Goal: Task Accomplishment & Management: Use online tool/utility

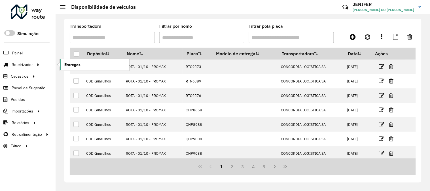
click at [64, 64] on span "Entregas" at bounding box center [72, 65] width 16 height 6
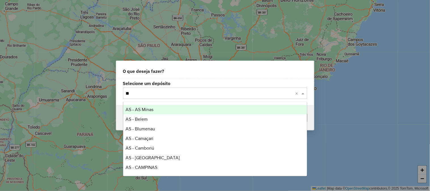
type input "***"
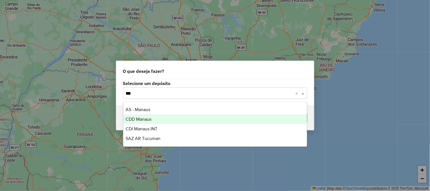
click at [156, 121] on div "CDD Manaus" at bounding box center [215, 120] width 184 height 10
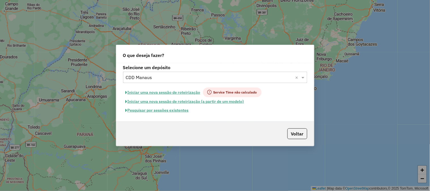
click at [158, 89] on button "Iniciar uma nova sessão de roteirização" at bounding box center [163, 93] width 80 height 10
select select "*"
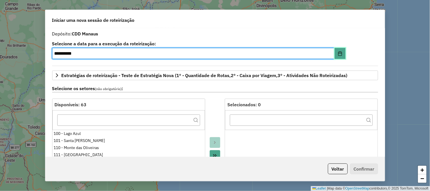
click at [342, 54] on button "Choose Date" at bounding box center [340, 53] width 11 height 11
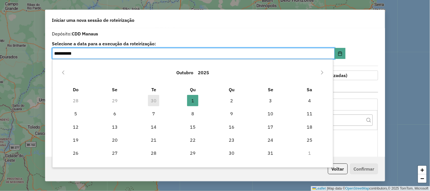
click at [156, 100] on td "30" at bounding box center [153, 100] width 39 height 13
click at [60, 73] on button "Previous Month" at bounding box center [63, 72] width 9 height 9
click at [156, 94] on td "2" at bounding box center [153, 100] width 39 height 13
click at [157, 153] on span "30" at bounding box center [153, 153] width 11 height 11
type input "**********"
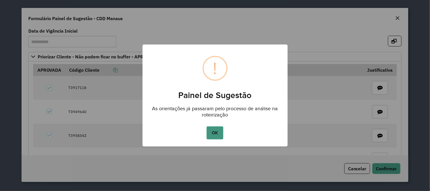
click at [222, 135] on button "OK" at bounding box center [215, 133] width 17 height 13
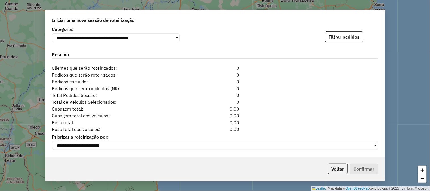
scroll to position [542, 0]
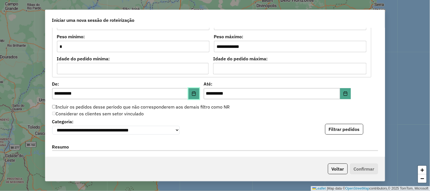
click at [197, 94] on button "Choose Date" at bounding box center [194, 93] width 11 height 11
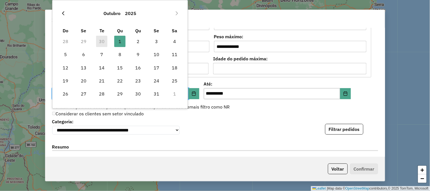
click at [63, 15] on icon "Previous Month" at bounding box center [63, 13] width 5 height 5
click at [104, 95] on span "30" at bounding box center [101, 93] width 11 height 11
type input "**********"
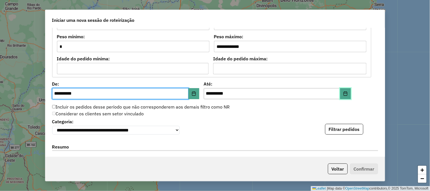
click at [343, 90] on button "Choose Date" at bounding box center [345, 93] width 11 height 11
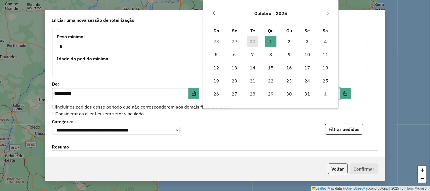
click at [216, 13] on button "Previous Month" at bounding box center [214, 13] width 9 height 9
click at [254, 94] on span "30" at bounding box center [252, 93] width 11 height 11
type input "**********"
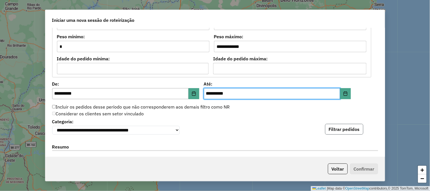
click at [350, 131] on button "Filtrar pedidos" at bounding box center [344, 129] width 38 height 11
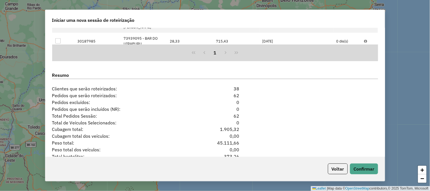
scroll to position [761, 0]
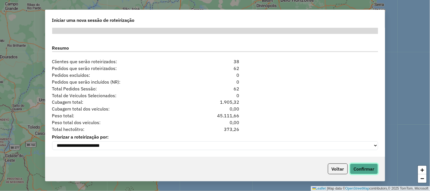
click at [356, 169] on button "Confirmar" at bounding box center [364, 169] width 28 height 11
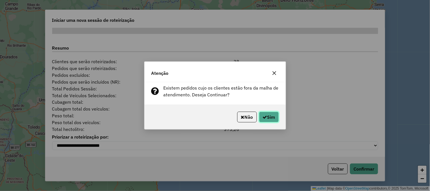
click at [274, 121] on button "Sim" at bounding box center [269, 117] width 20 height 11
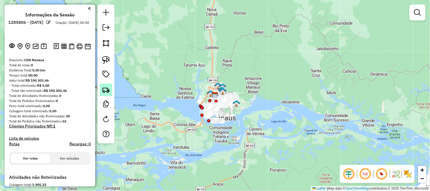
click at [107, 93] on img at bounding box center [106, 90] width 8 height 8
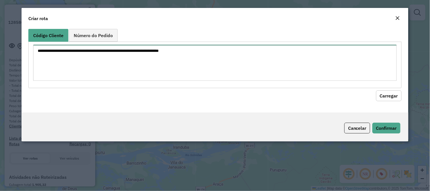
click at [118, 53] on textarea at bounding box center [215, 63] width 364 height 36
paste textarea "***** ***** ***** ***** ***** ***** ***** ***** ***** ***** ***** ***** ***** *…"
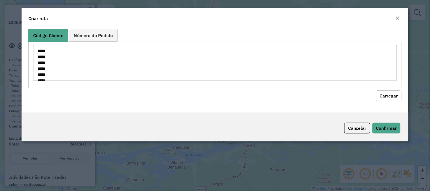
scroll to position [5547, 0]
type textarea "***** ***** ***** ***** ***** ***** ***** ***** ***** ***** ***** ***** ***** *…"
click at [394, 92] on button "Carregar" at bounding box center [390, 96] width 26 height 11
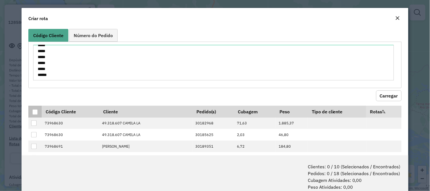
click at [36, 112] on div at bounding box center [34, 112] width 5 height 5
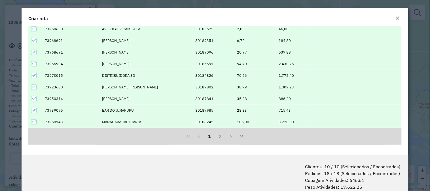
scroll to position [28, 0]
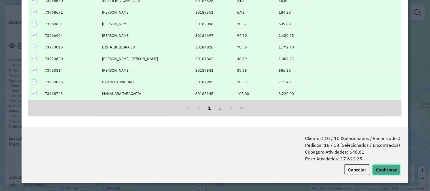
click at [387, 173] on button "Confirmar" at bounding box center [387, 170] width 28 height 11
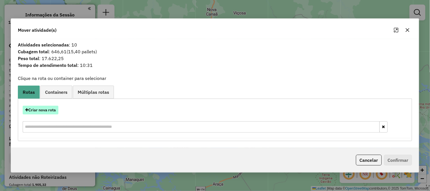
click at [45, 109] on button "Criar nova rota" at bounding box center [41, 110] width 36 height 9
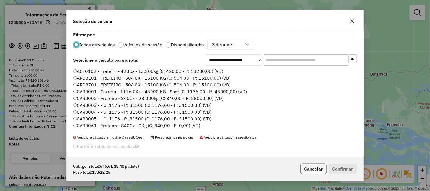
scroll to position [3, 1]
click at [293, 57] on input "text" at bounding box center [306, 59] width 85 height 11
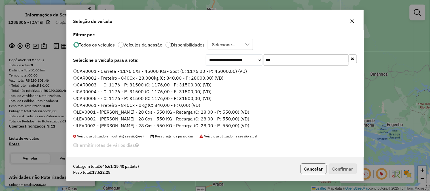
type input "***"
click at [92, 72] on label "CAR0001 - Carreta - 1176 CXs - 45000 KG - Spot (C: 1176,00 - P: 45000,00) (VD)" at bounding box center [160, 71] width 174 height 7
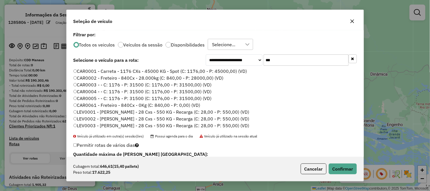
click at [347, 163] on div "Cubagem total: 646,61 (15,40 pallets) Peso total: 17.622,25 Cancelar Confirmar" at bounding box center [215, 169] width 297 height 24
click at [344, 167] on button "Confirmar" at bounding box center [343, 169] width 28 height 11
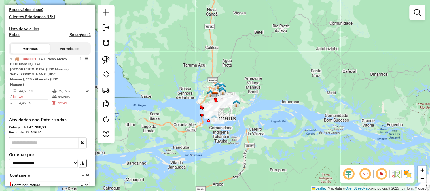
scroll to position [200, 0]
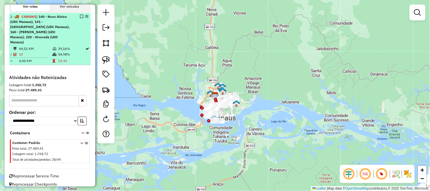
click at [29, 58] on hr at bounding box center [28, 58] width 37 height 0
select select "**********"
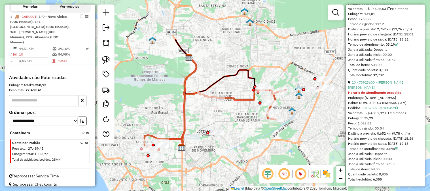
scroll to position [1120, 0]
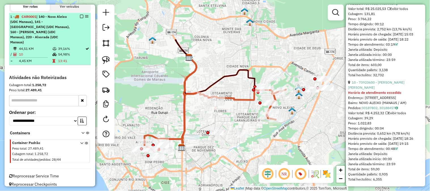
click at [60, 46] on td "39,16%" at bounding box center [72, 49] width 28 height 6
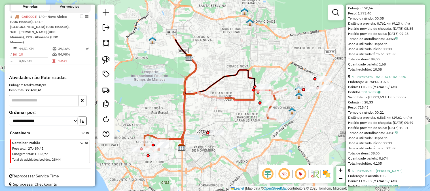
scroll to position [567, 0]
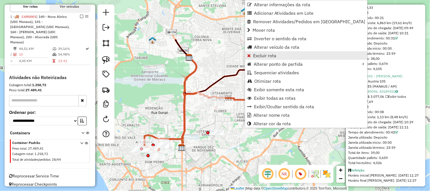
click at [266, 55] on span "Excluir rota" at bounding box center [264, 55] width 23 height 5
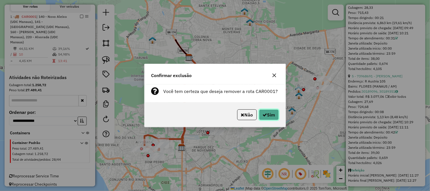
click at [271, 112] on button "Sim" at bounding box center [269, 115] width 20 height 11
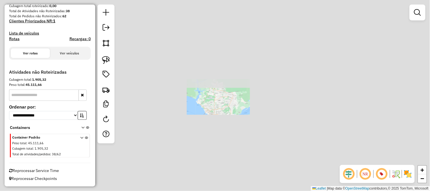
scroll to position [105, 0]
